Goal: Task Accomplishment & Management: Use online tool/utility

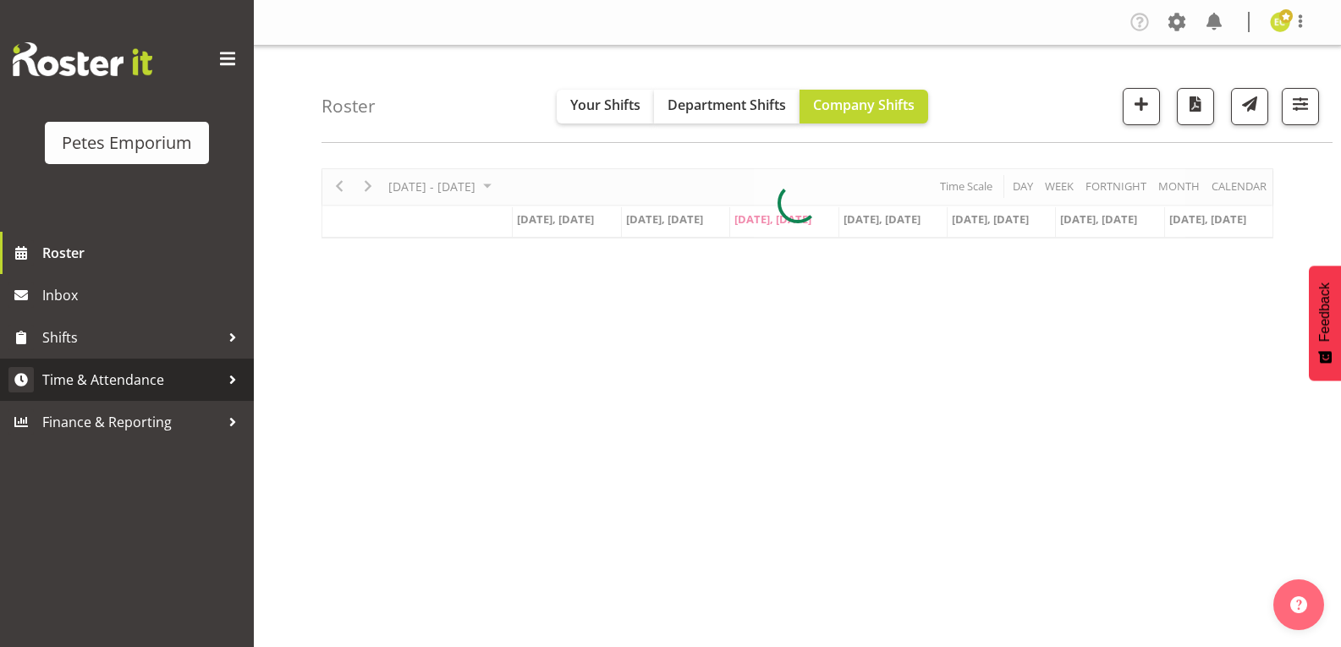
click at [43, 379] on span "Time & Attendance" at bounding box center [131, 379] width 178 height 25
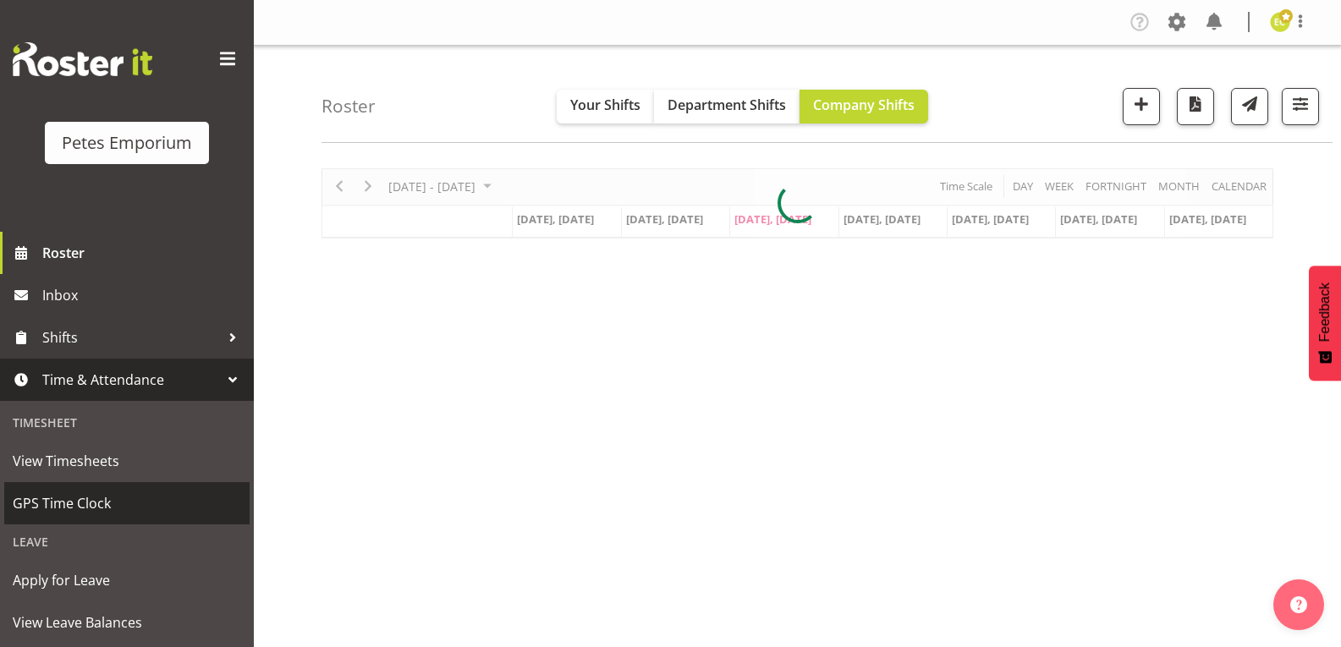
click at [44, 499] on span "GPS Time Clock" at bounding box center [127, 503] width 228 height 25
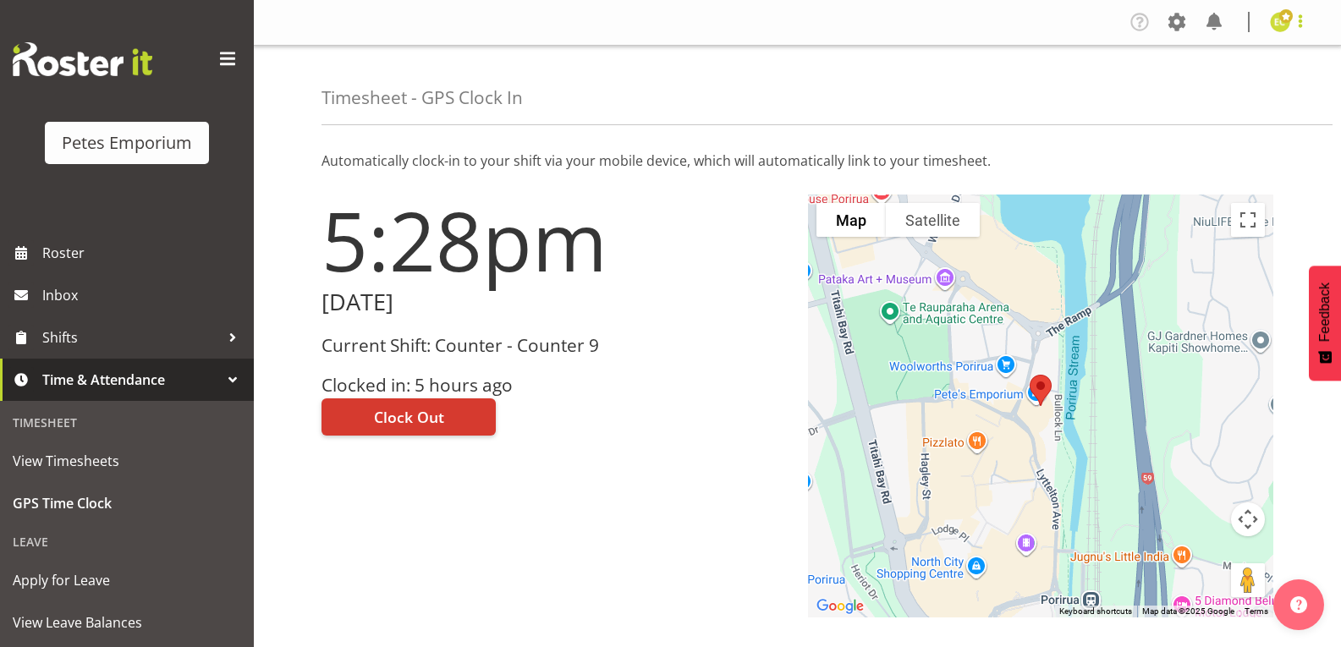
click at [1310, 19] on span at bounding box center [1300, 21] width 20 height 20
click at [416, 418] on span "Clock Out" at bounding box center [409, 417] width 70 height 22
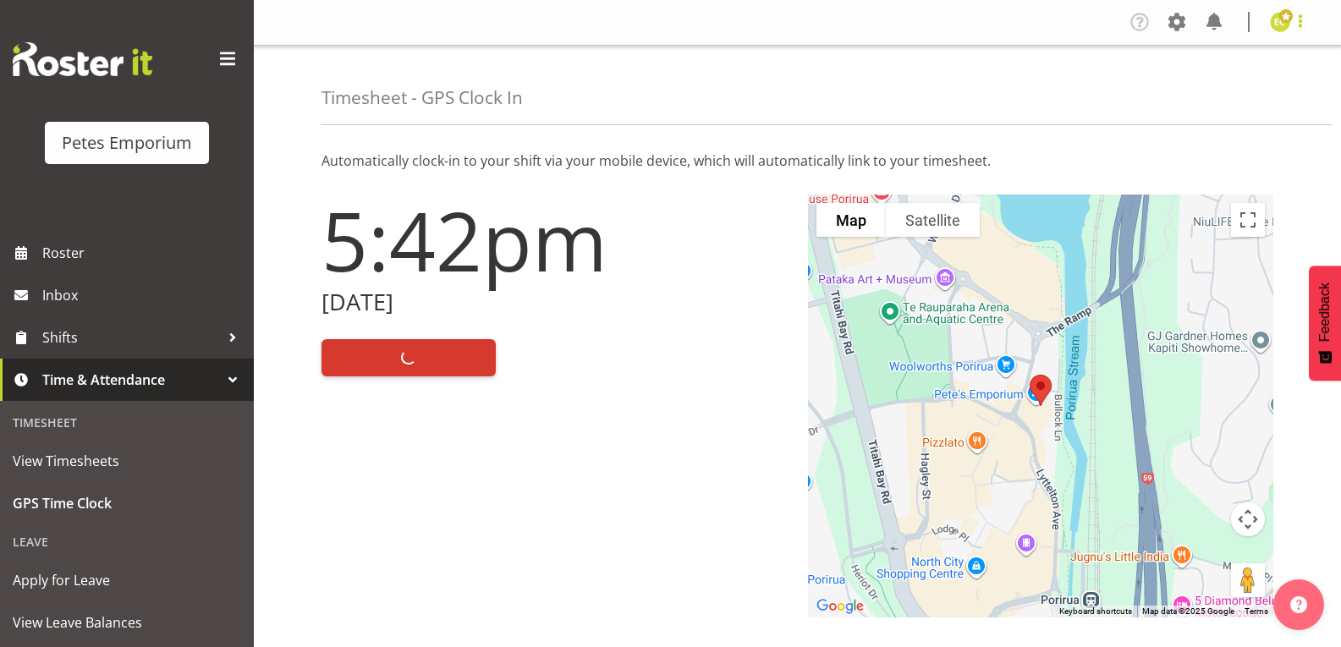
click at [1302, 26] on span at bounding box center [1300, 21] width 20 height 20
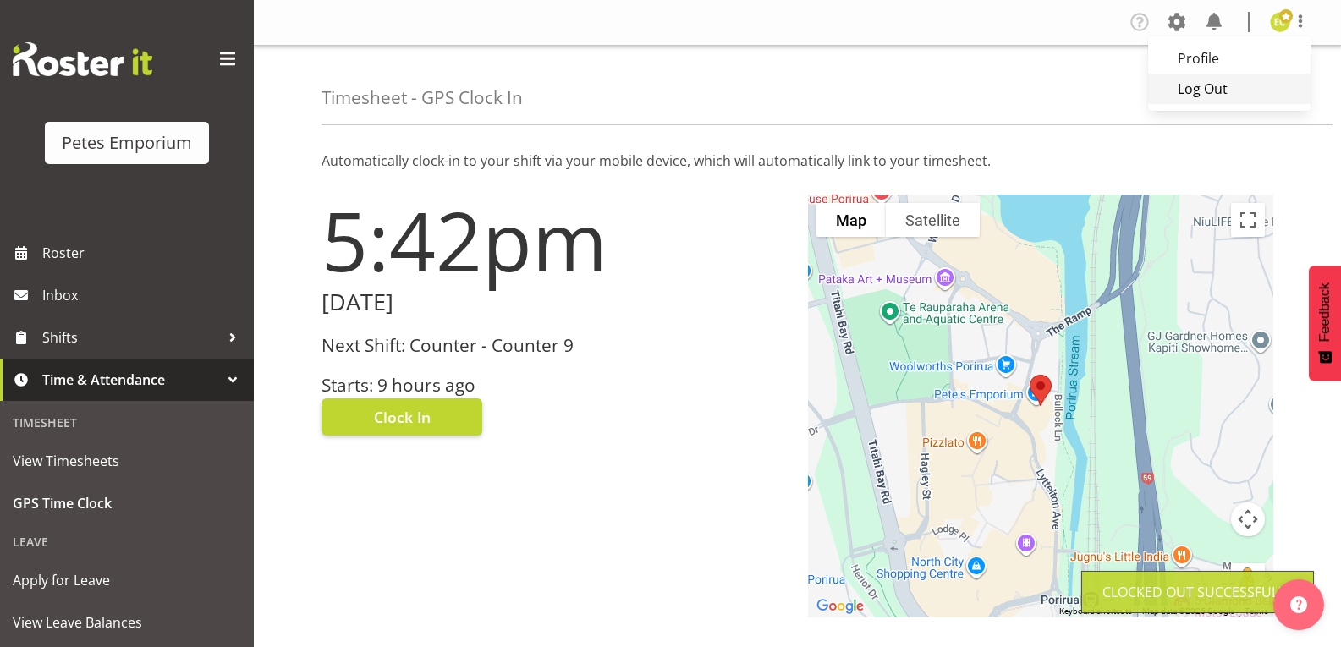
click at [1217, 100] on link "Log Out" at bounding box center [1229, 89] width 162 height 30
